Goal: Find contact information: Find contact information

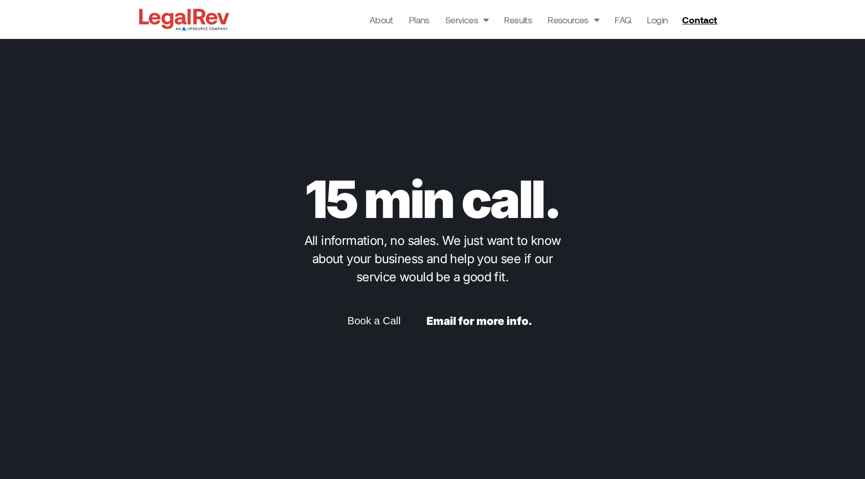
scroll to position [2493, 0]
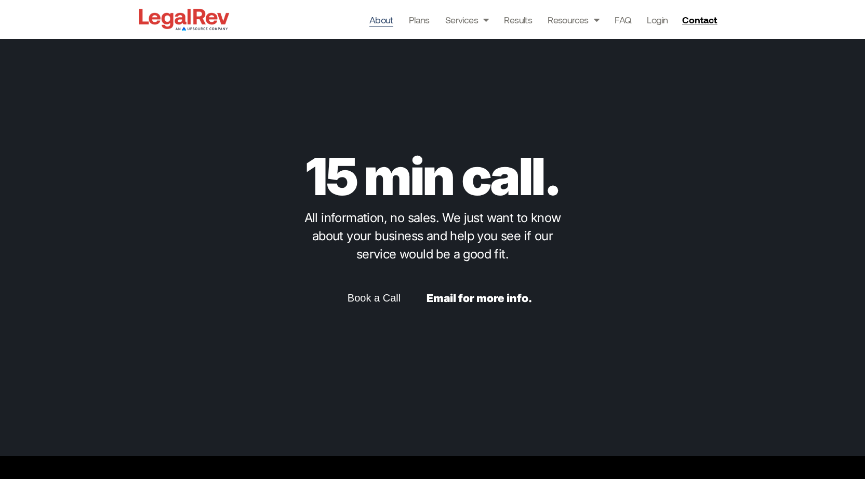
click at [384, 19] on link "About" at bounding box center [381, 19] width 24 height 15
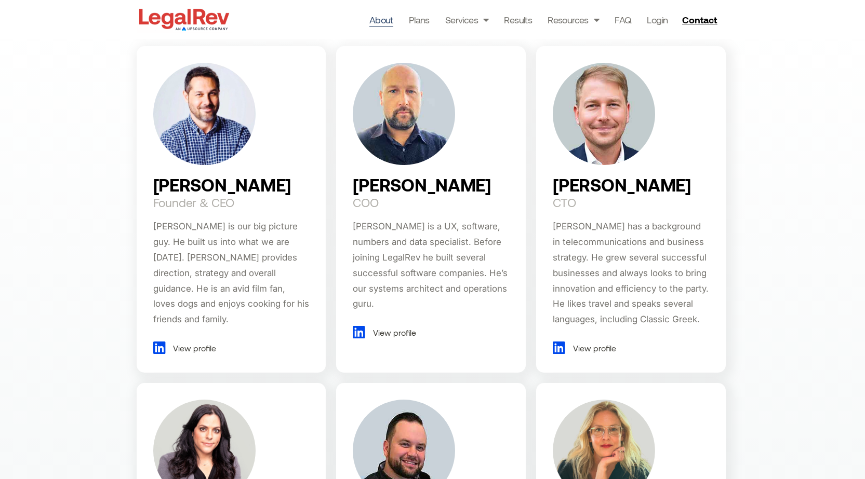
scroll to position [675, 0]
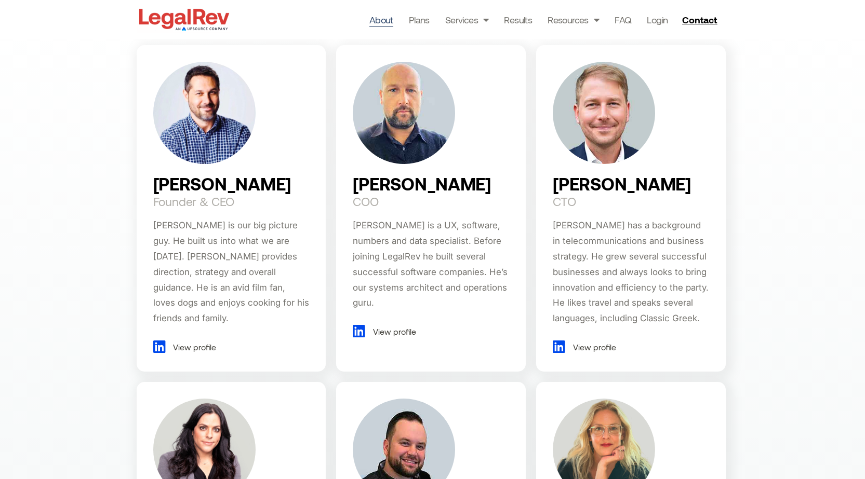
click at [184, 340] on span "View profile" at bounding box center [193, 348] width 46 height 16
click at [367, 342] on div "Robin Fenn COO Robin is a UX, software, numbers and data specialist. Before joi…" at bounding box center [431, 208] width 190 height 326
click at [361, 330] on icon at bounding box center [362, 331] width 18 height 14
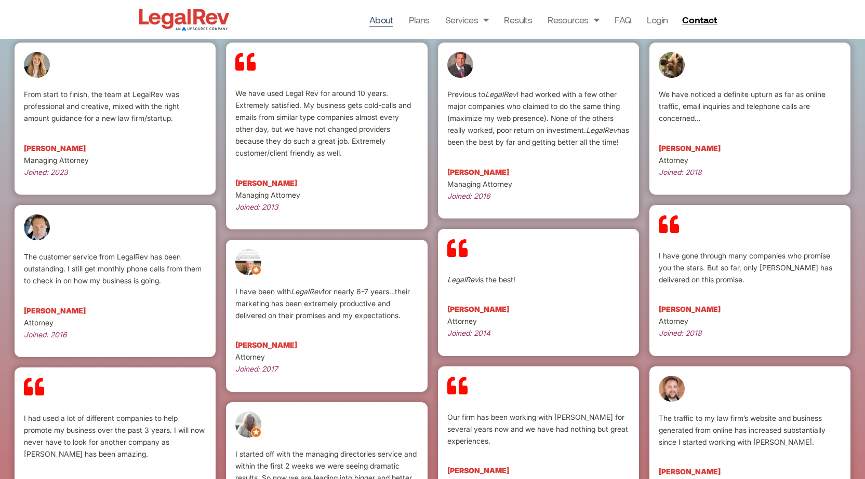
scroll to position [2025, 0]
